Goal: Task Accomplishment & Management: Complete application form

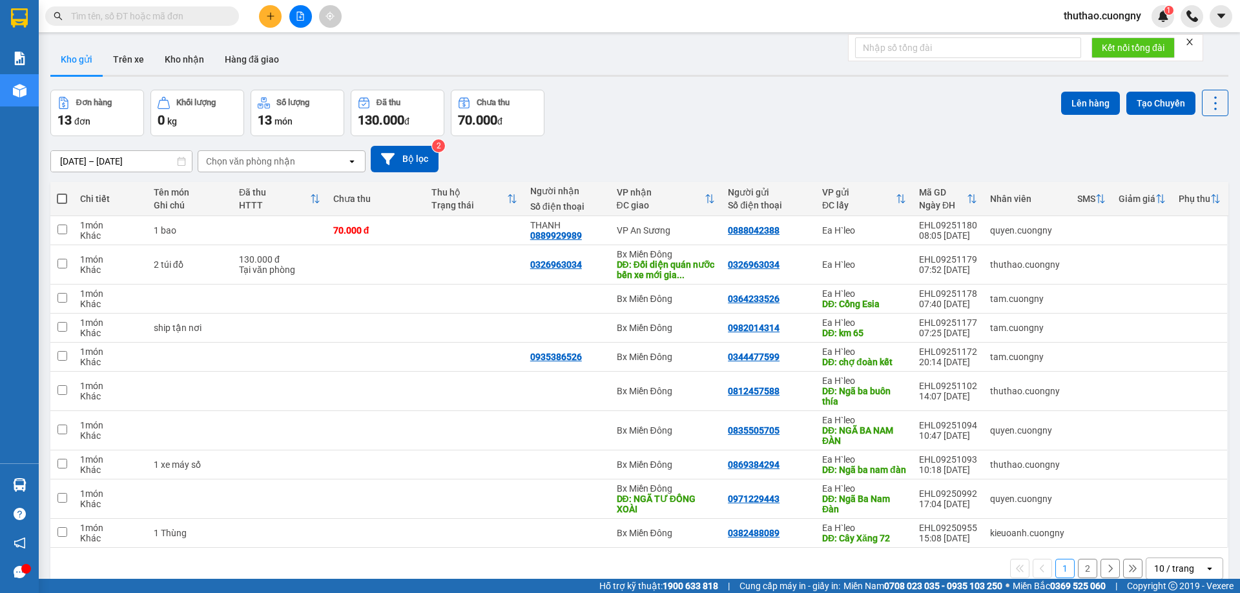
click at [167, 8] on span at bounding box center [142, 15] width 194 height 19
drag, startPoint x: 167, startPoint y: 8, endPoint x: 142, endPoint y: 17, distance: 25.9
click at [142, 17] on input "text" at bounding box center [147, 16] width 152 height 14
click at [74, 156] on input "[DATE] – [DATE]" at bounding box center [121, 161] width 141 height 21
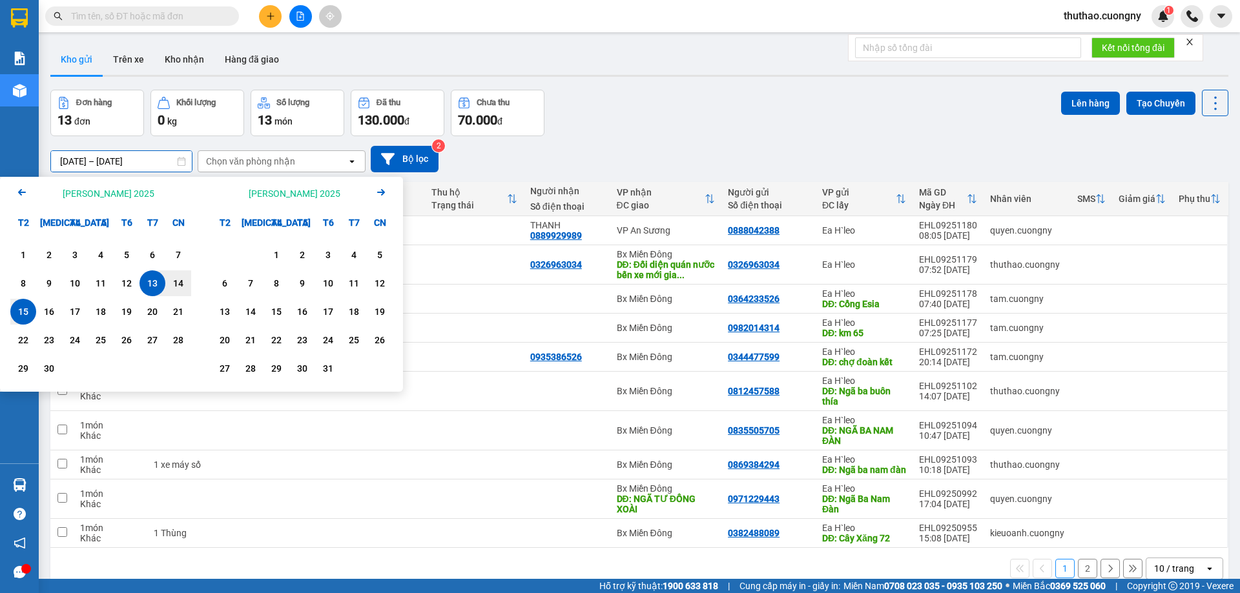
click at [22, 308] on div "15" at bounding box center [23, 311] width 18 height 15
click at [23, 303] on div "15" at bounding box center [23, 312] width 26 height 26
type input "[DATE] – [DATE]"
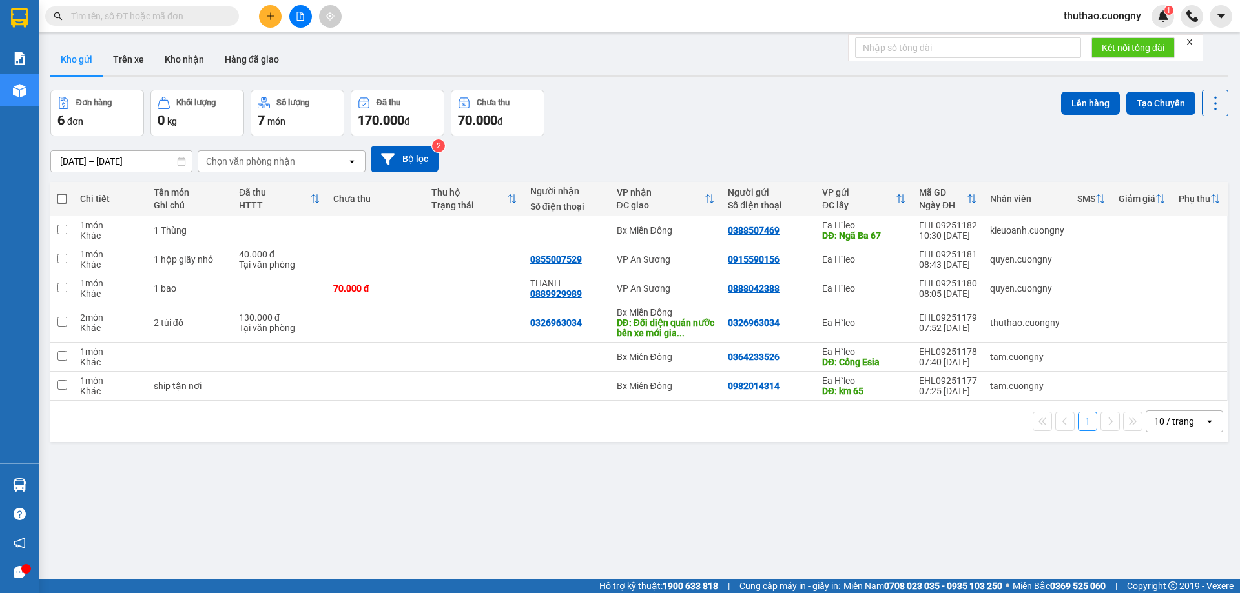
click at [204, 21] on input "text" at bounding box center [147, 16] width 152 height 14
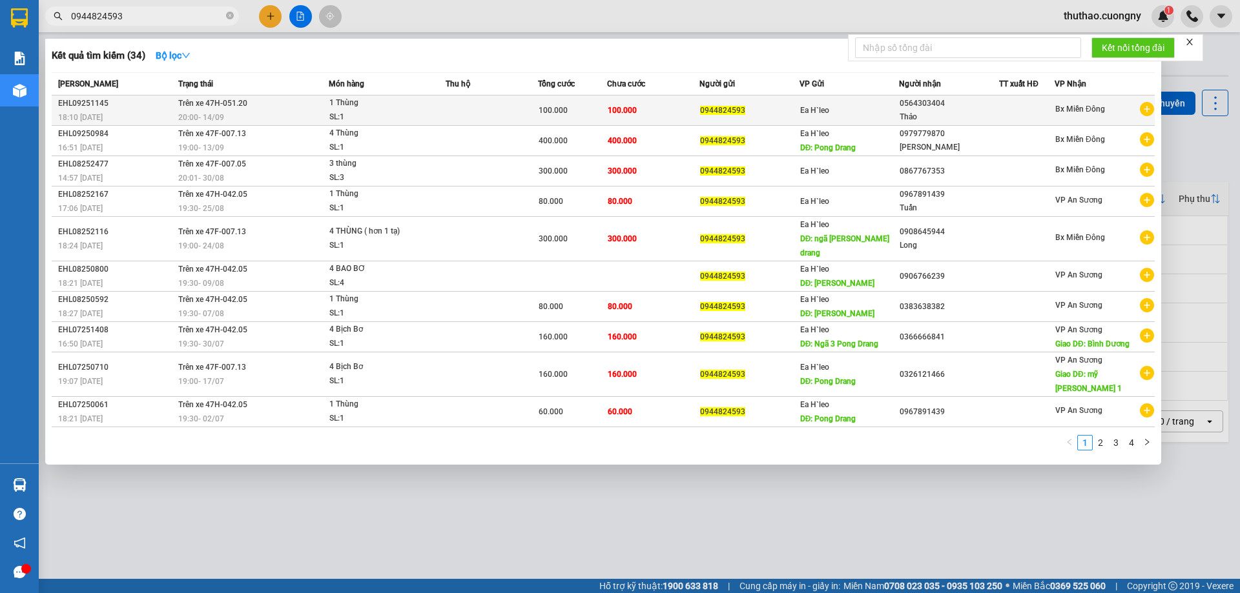
type input "0944824593"
click at [269, 107] on td "Trên xe 47H-051.20 20:00 [DATE]" at bounding box center [252, 111] width 154 height 30
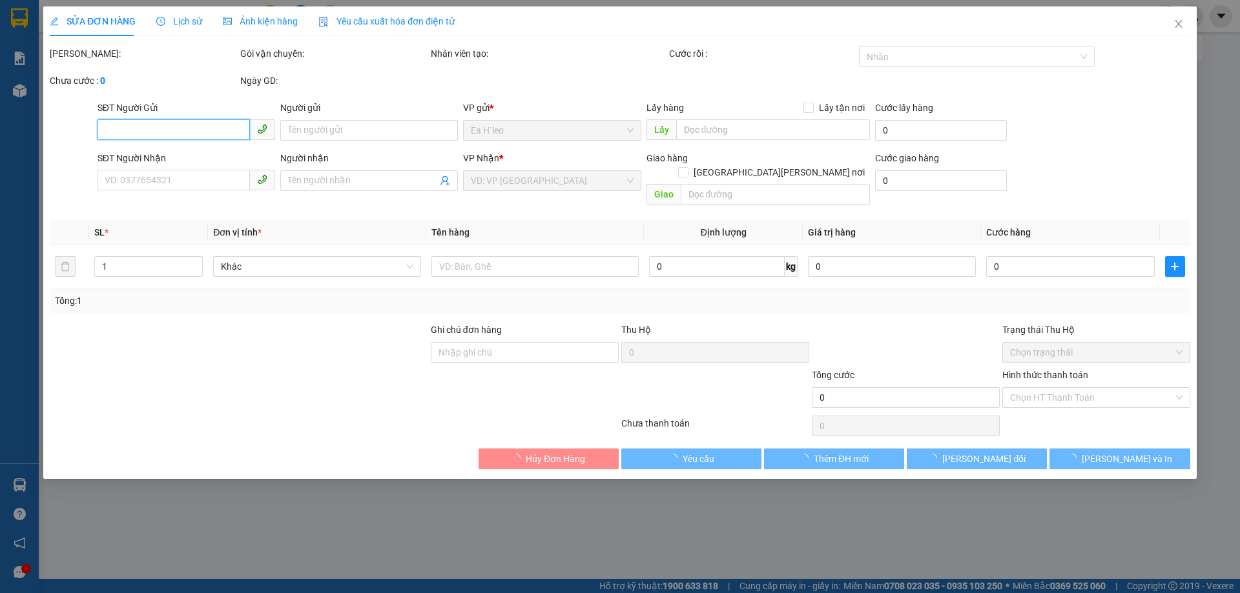
type input "0944824593"
type input "0564303404"
type input "Thảo"
type input "100.000"
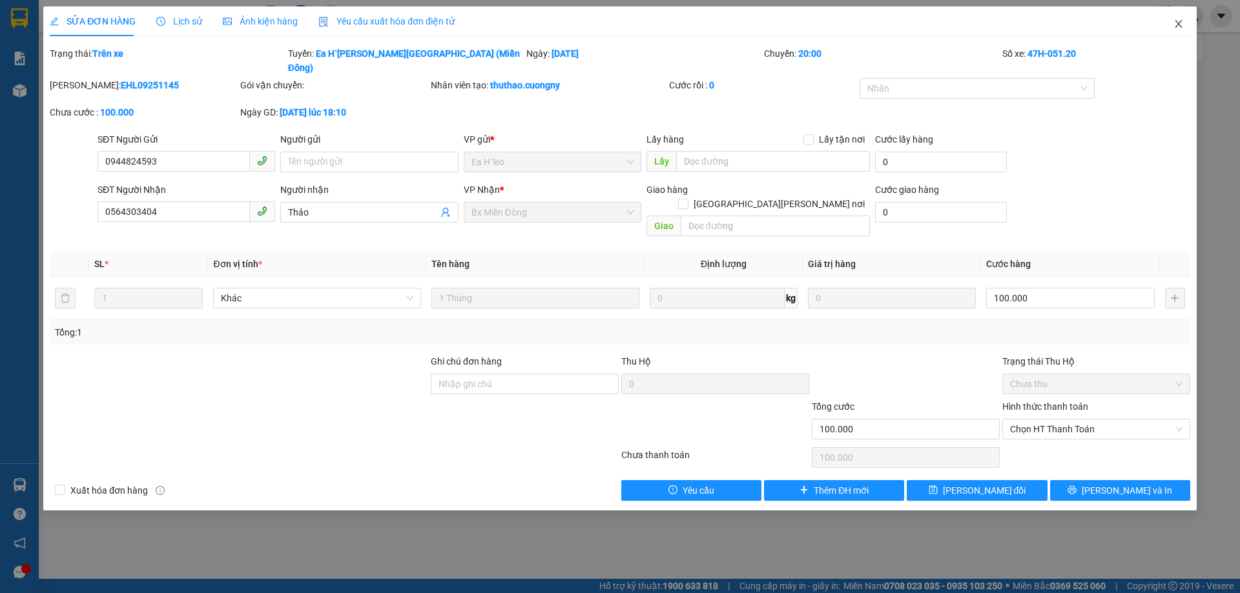
click at [1179, 24] on icon "close" at bounding box center [1178, 24] width 7 height 8
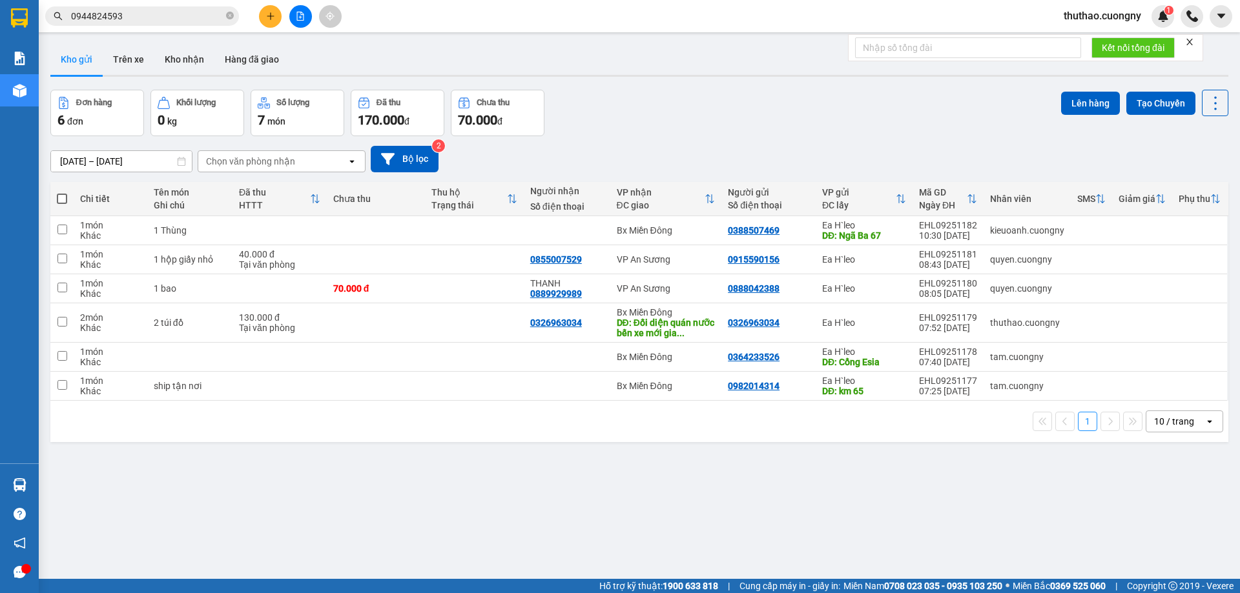
click at [172, 17] on input "0944824593" at bounding box center [147, 16] width 152 height 14
